Goal: Task Accomplishment & Management: Use online tool/utility

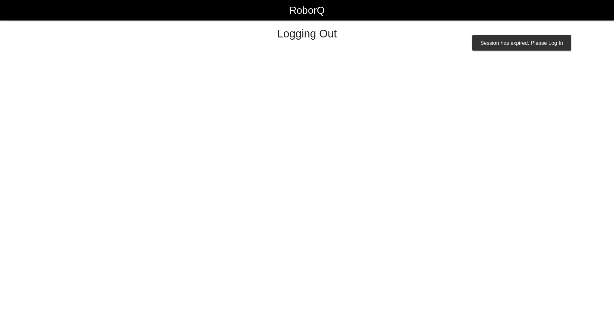
select select "Worker"
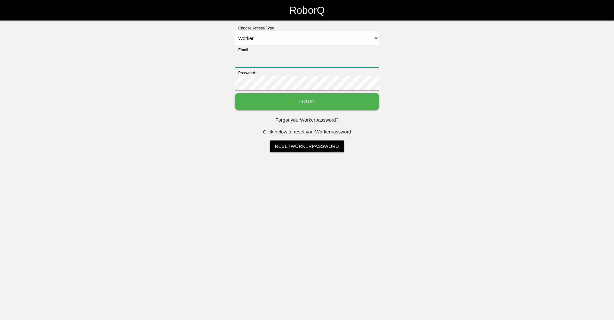
type input "[EMAIL_ADDRESS][DOMAIN_NAME]"
click at [346, 102] on button "Login" at bounding box center [307, 101] width 144 height 17
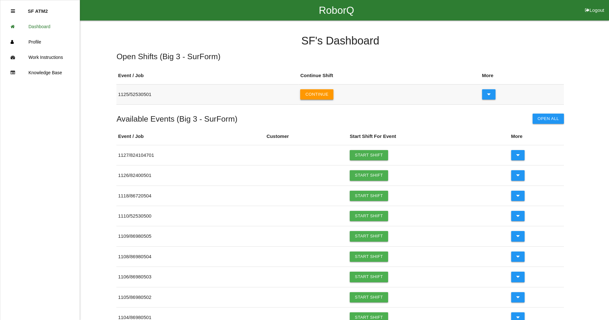
click at [331, 97] on button "Continue" at bounding box center [316, 94] width 33 height 10
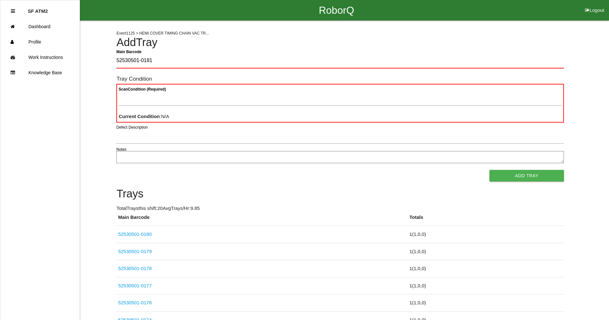
type Barcode "52530501-0181"
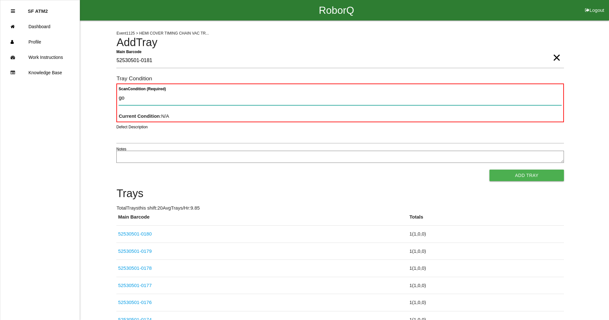
type Condition "goo"
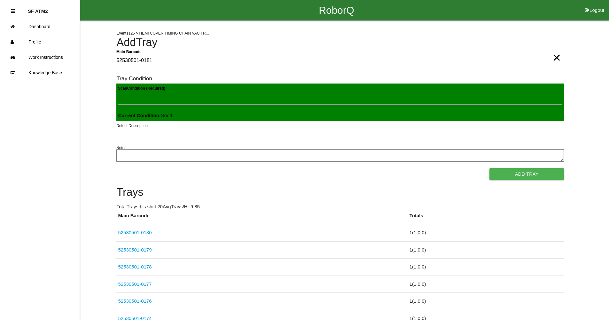
click at [489, 168] on button "Add Tray" at bounding box center [526, 174] width 74 height 12
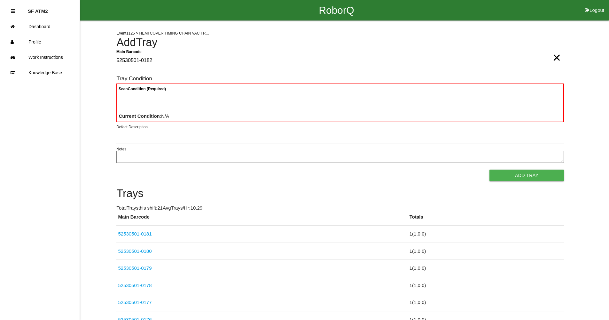
type Barcode "52530501-0182"
type Condition "goo"
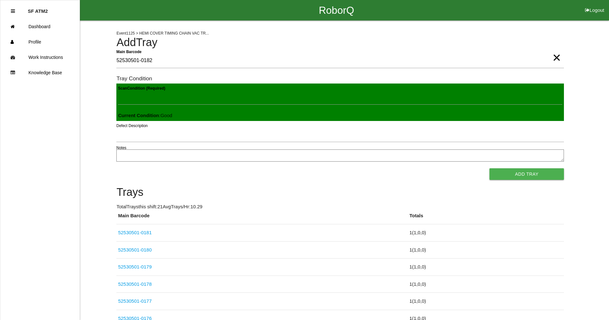
click at [489, 168] on button "Add Tray" at bounding box center [526, 174] width 74 height 12
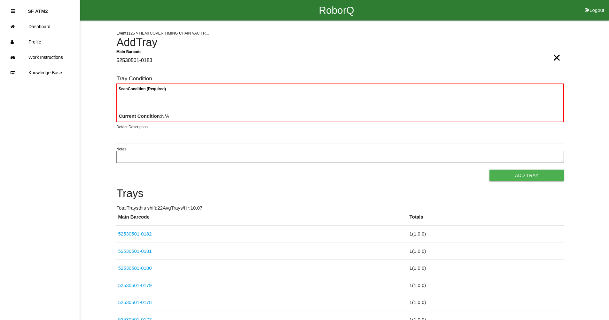
type Barcode "52530501-0183"
type Condition "goo"
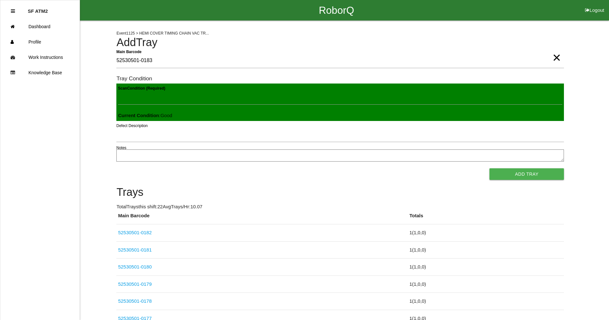
click at [489, 168] on button "Add Tray" at bounding box center [526, 174] width 74 height 12
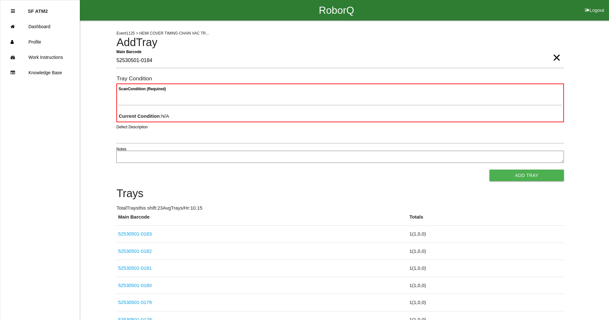
type Barcode "52530501-0184"
type Condition "goo"
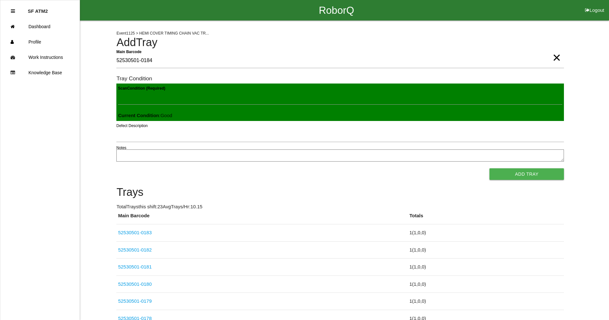
click at [489, 168] on button "Add Tray" at bounding box center [526, 174] width 74 height 12
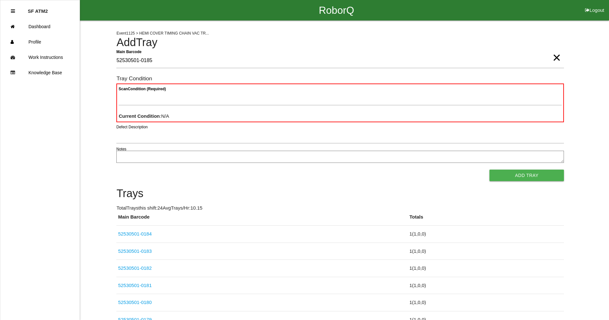
type Barcode "52530501-0185"
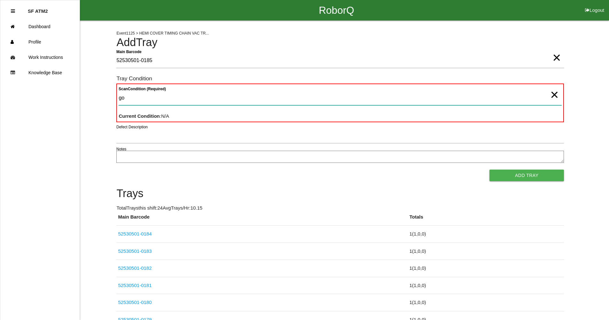
type Condition "goo"
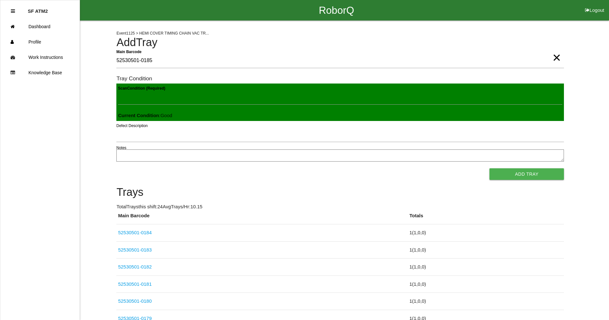
click button "Add Tray" at bounding box center [526, 174] width 74 height 12
